Goal: Task Accomplishment & Management: Complete application form

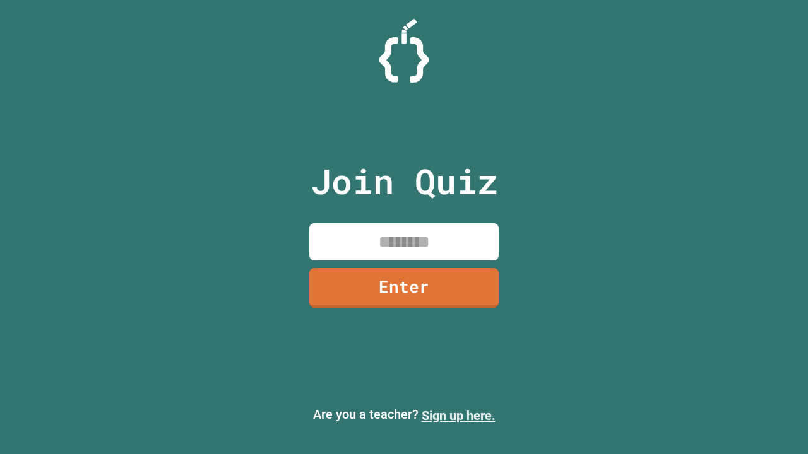
click at [458, 416] on link "Sign up here." at bounding box center [459, 415] width 74 height 15
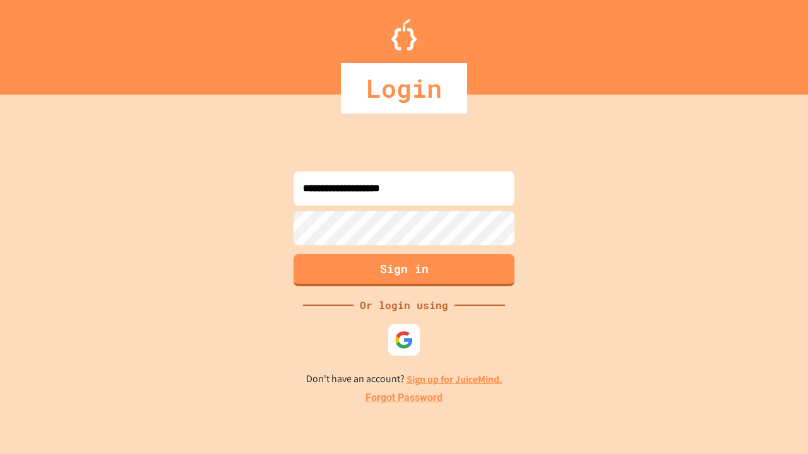
type input "**********"
